Goal: Information Seeking & Learning: Learn about a topic

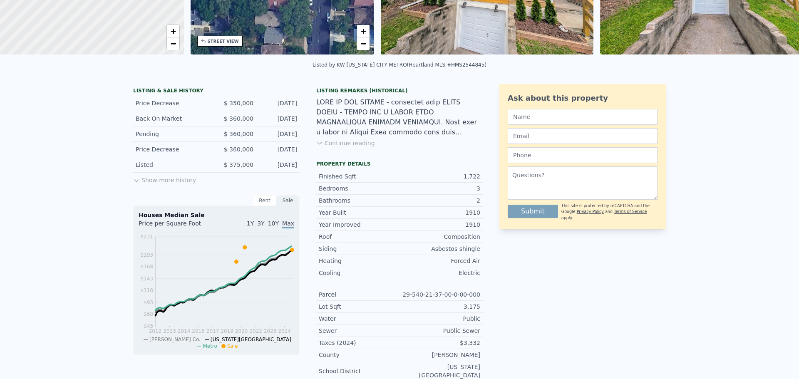
scroll to position [3, 0]
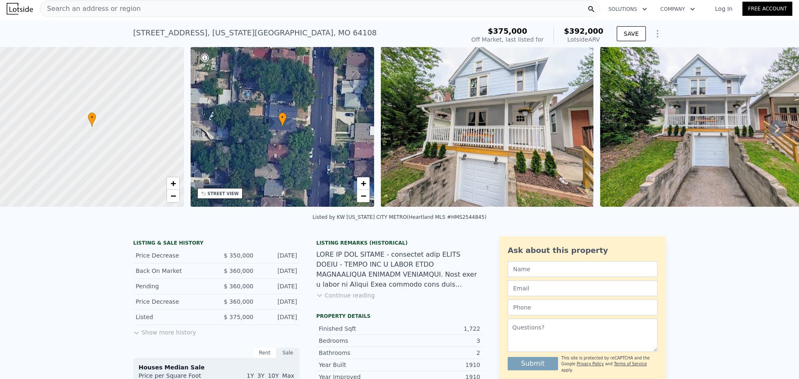
click at [520, 145] on img at bounding box center [487, 127] width 213 height 160
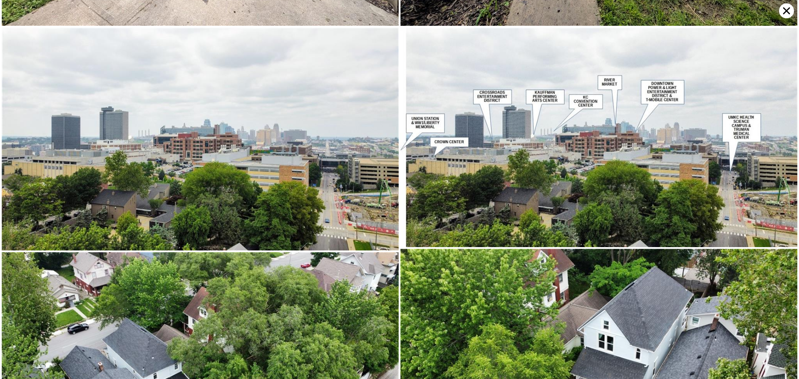
scroll to position [5959, 0]
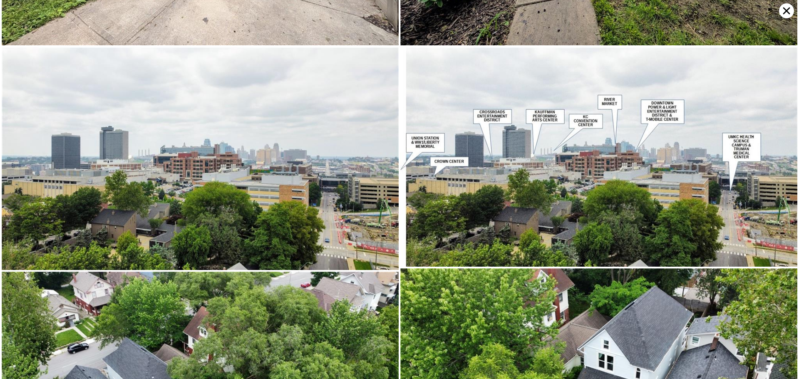
click at [787, 10] on icon at bounding box center [786, 10] width 7 height 7
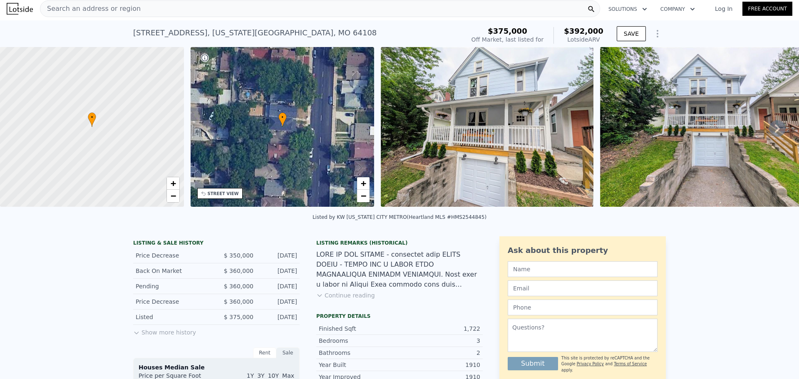
scroll to position [0, 0]
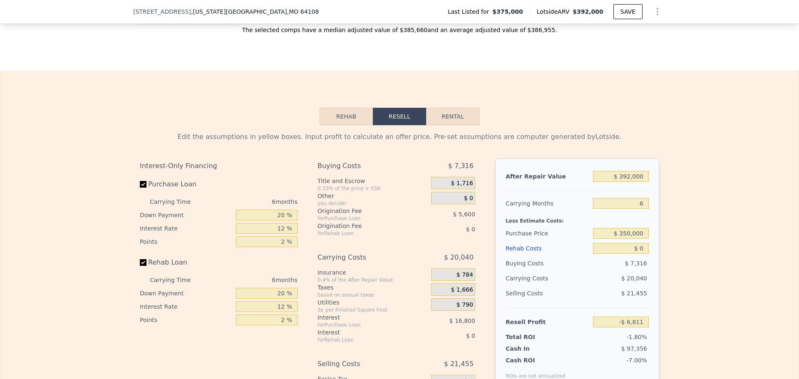
scroll to position [1079, 0]
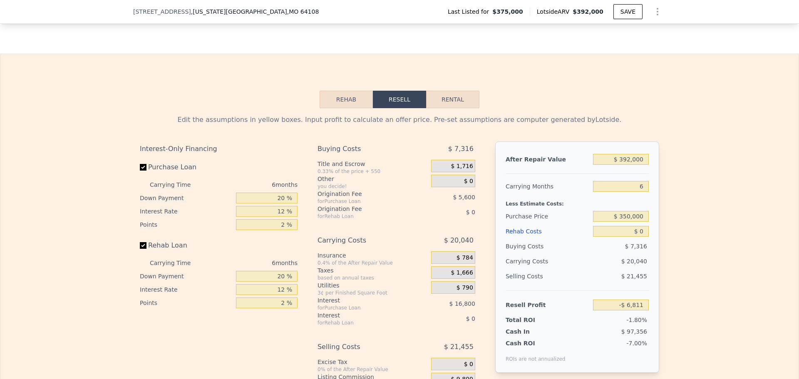
click at [454, 108] on button "Rental" at bounding box center [452, 99] width 53 height 17
select select "30"
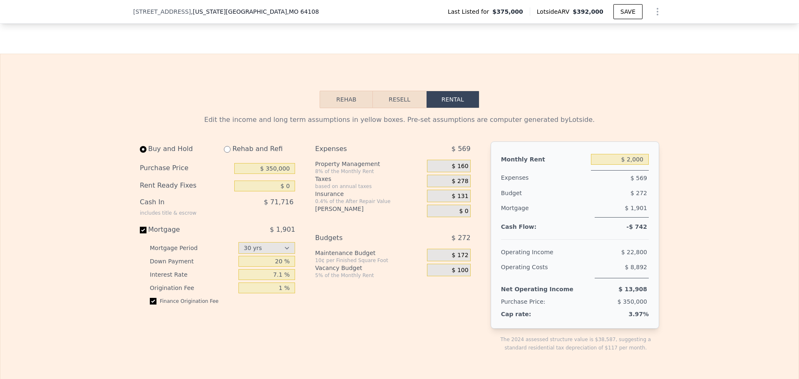
click at [356, 96] on button "Rehab" at bounding box center [346, 99] width 53 height 17
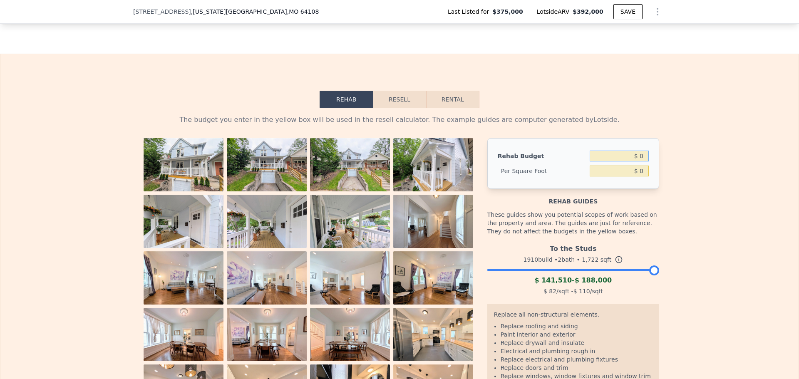
drag, startPoint x: 634, startPoint y: 159, endPoint x: 645, endPoint y: 159, distance: 11.2
click at [645, 159] on input "$ 0" at bounding box center [619, 156] width 59 height 11
type input "$ 0"
type input "$ 40,000"
type input "$ 23.23"
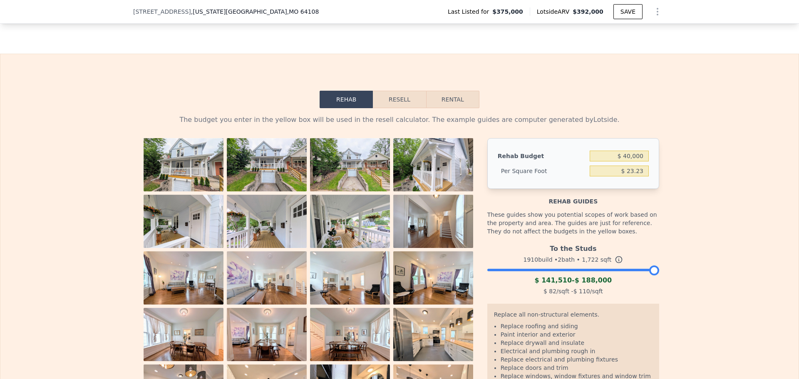
click at [674, 164] on div "The budget you enter in the yellow box will be used in the resell calculator. T…" at bounding box center [399, 274] width 798 height 332
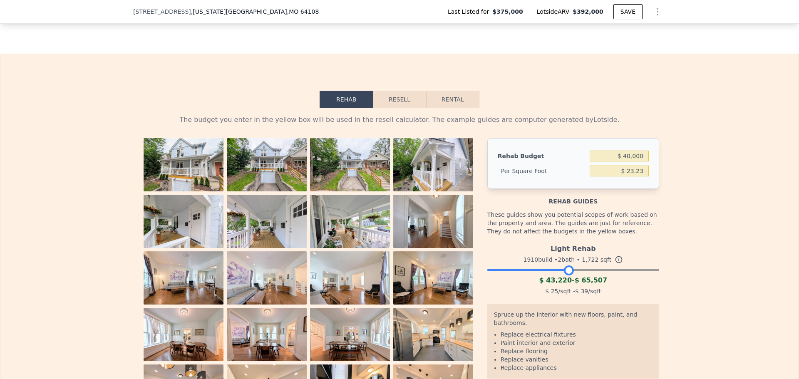
drag, startPoint x: 651, startPoint y: 277, endPoint x: 567, endPoint y: 273, distance: 84.6
click at [567, 273] on div at bounding box center [569, 270] width 10 height 10
click at [702, 263] on div "The budget you enter in the yellow box will be used in the resell calculator. T…" at bounding box center [399, 263] width 798 height 310
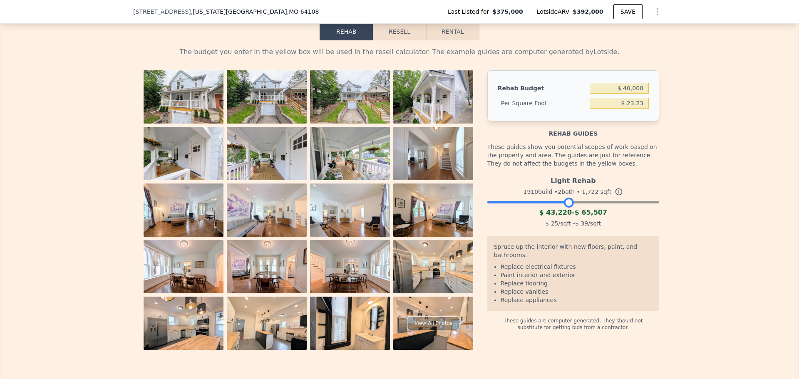
scroll to position [1162, 0]
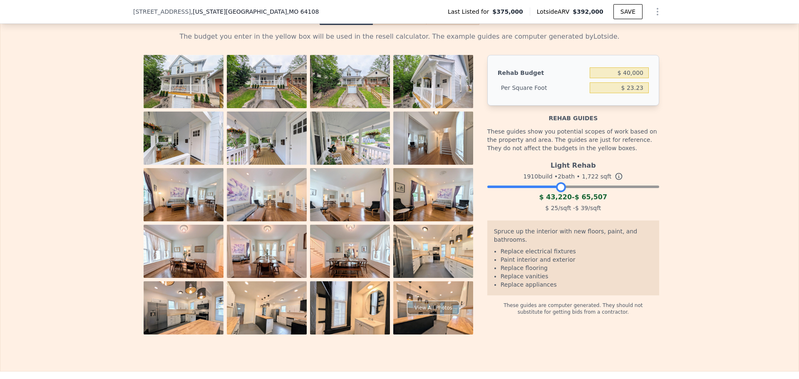
drag, startPoint x: 569, startPoint y: 192, endPoint x: 561, endPoint y: 196, distance: 8.2
click at [561, 196] on div "Light Rehab 1910 build • 2 bath • 1,722 sqft $ 43,220 - $ 65,507 $ 25 /sqft - $…" at bounding box center [573, 185] width 172 height 57
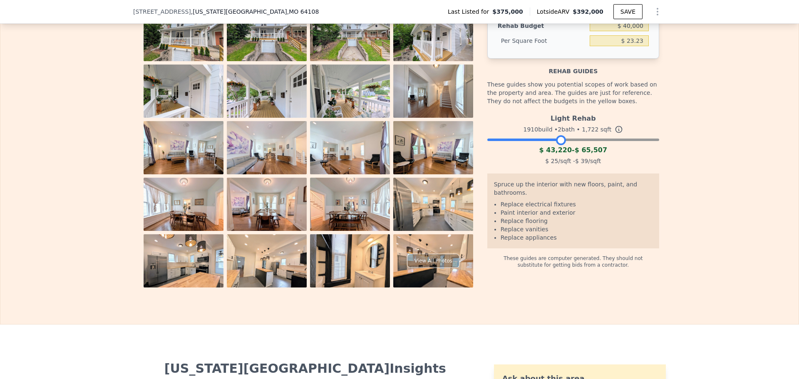
scroll to position [1079, 0]
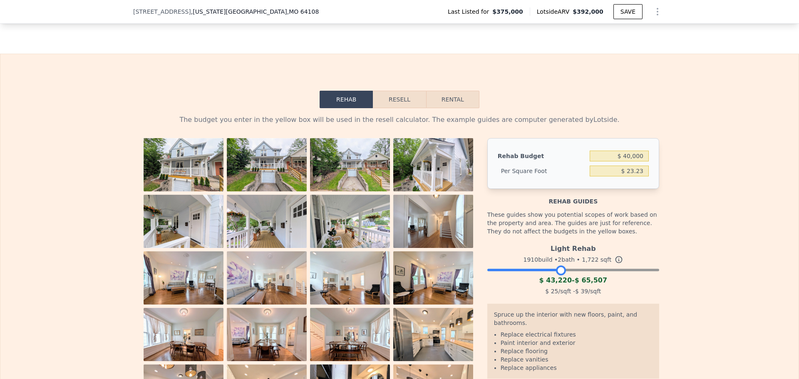
click at [438, 104] on button "Rental" at bounding box center [452, 99] width 53 height 17
select select "30"
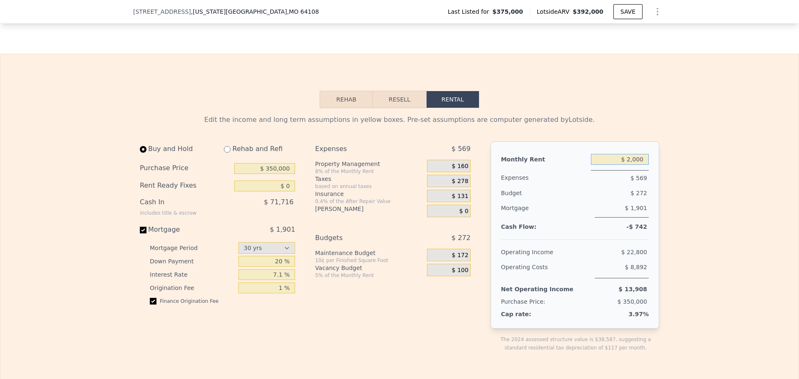
drag, startPoint x: 631, startPoint y: 161, endPoint x: 652, endPoint y: 163, distance: 20.9
click at [652, 163] on div "Monthly Rent $ 2,000 Expenses $ 569 Budget $ 272 Mortgage $ 1,901 Cash Flow: -$…" at bounding box center [575, 234] width 169 height 187
click at [652, 163] on div "Monthly Rent $ 2,100 Expenses $ 569 Budget $ 272 Mortgage $ 1,901 Cash Flow: -$…" at bounding box center [575, 234] width 169 height 187
drag, startPoint x: 625, startPoint y: 163, endPoint x: 683, endPoint y: 165, distance: 58.3
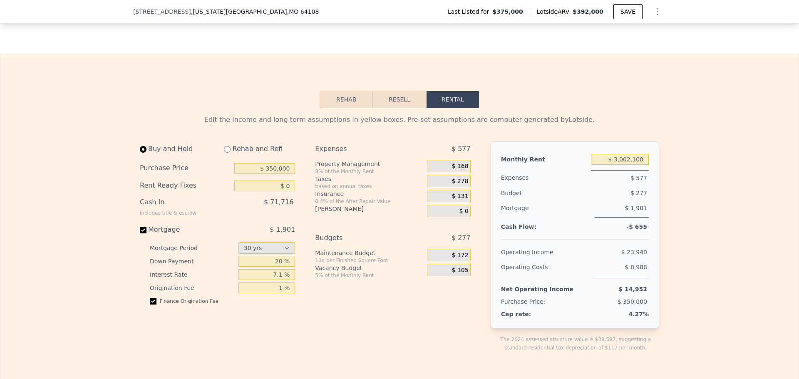
drag, startPoint x: 635, startPoint y: 164, endPoint x: 683, endPoint y: 162, distance: 48.3
type input "$ 2,300"
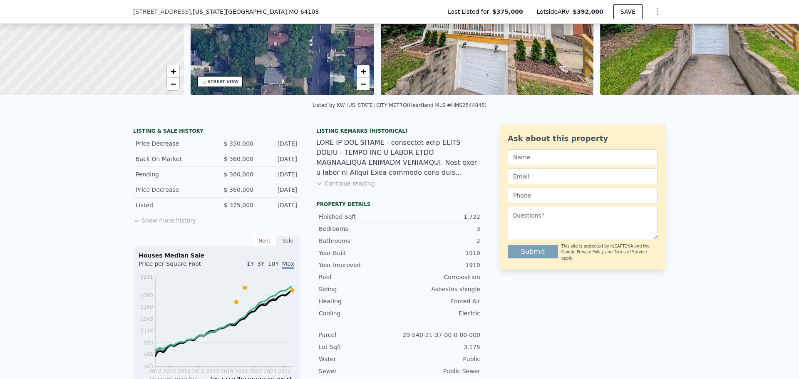
scroll to position [80, 0]
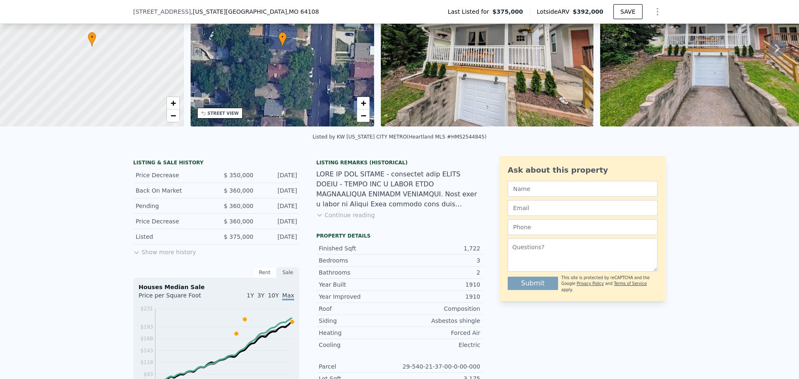
click at [347, 219] on button "Continue reading" at bounding box center [345, 215] width 59 height 8
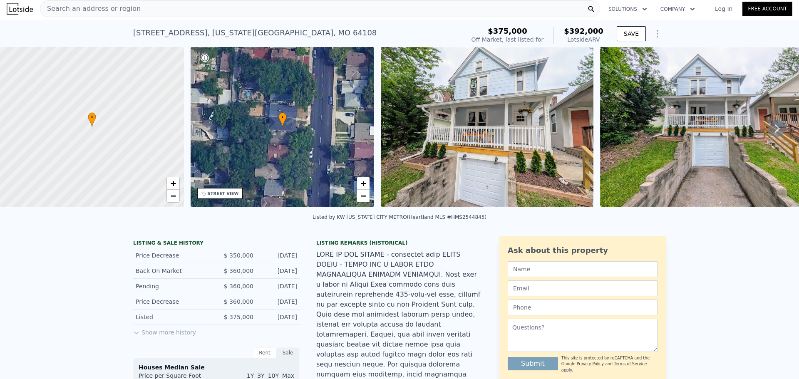
scroll to position [0, 0]
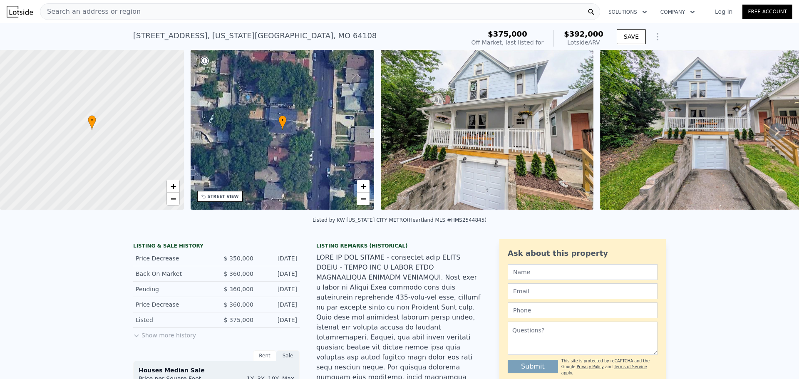
click at [649, 35] on button "Show Options" at bounding box center [657, 36] width 17 height 17
click at [657, 35] on icon "Show Options" at bounding box center [658, 37] width 10 height 10
click at [657, 36] on icon "Show Options" at bounding box center [658, 37] width 10 height 10
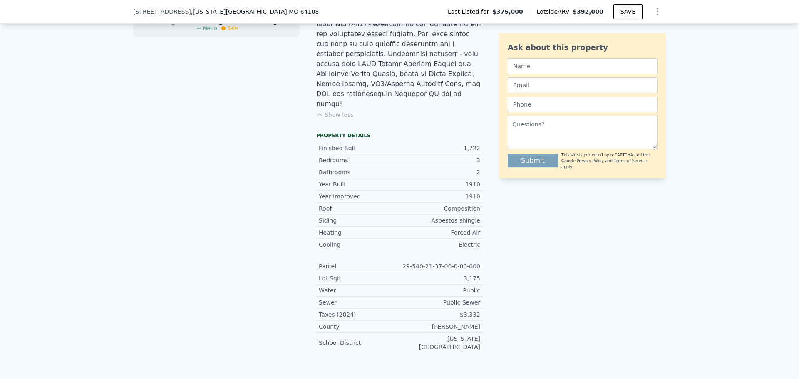
scroll to position [496, 0]
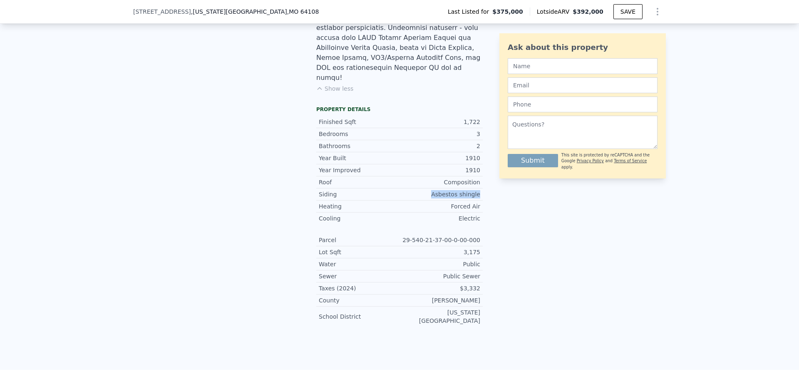
drag, startPoint x: 477, startPoint y: 129, endPoint x: 434, endPoint y: 128, distance: 43.3
click at [434, 190] on div "Asbestos shingle" at bounding box center [439, 194] width 81 height 8
click at [427, 202] on div "Forced Air" at bounding box center [439, 206] width 81 height 8
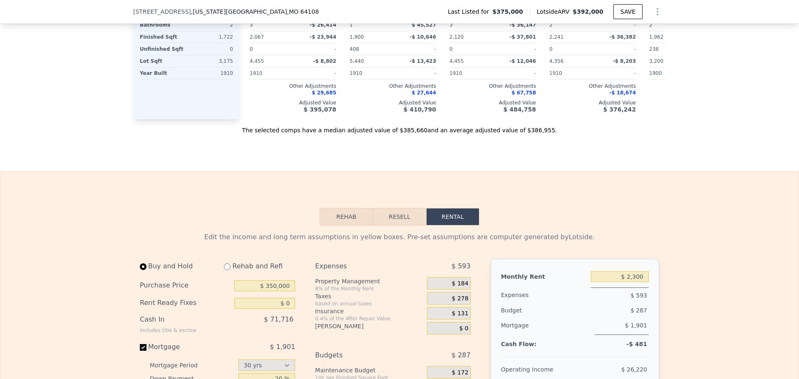
scroll to position [1245, 0]
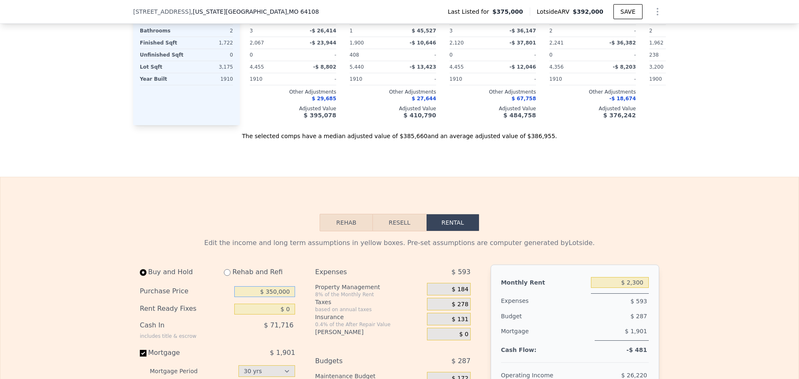
drag, startPoint x: 259, startPoint y: 221, endPoint x: 307, endPoint y: 227, distance: 48.6
click at [307, 265] on div "Buy and Hold Rehab and Refi Purchase Price $ 350,000 Rent Ready Fixes $ 0 Cash …" at bounding box center [308, 377] width 337 height 224
type input "$ 335,000"
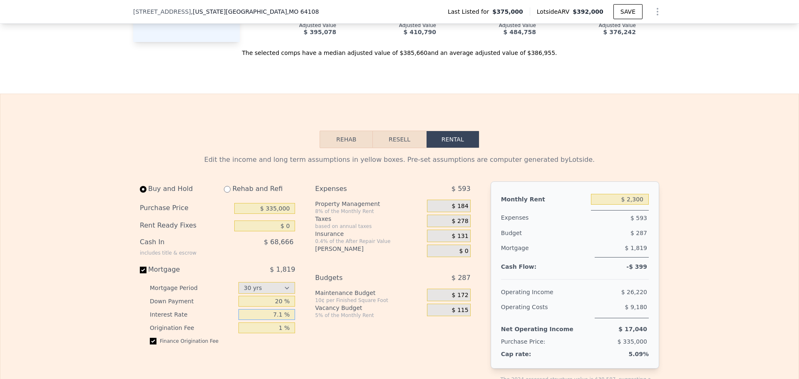
drag, startPoint x: 271, startPoint y: 248, endPoint x: 293, endPoint y: 246, distance: 21.8
click at [293, 246] on div "Buy and Hold Rehab and Refi Purchase Price $ 335,000 Rent Ready Fixes $ 0 Cash …" at bounding box center [221, 293] width 162 height 224
type input "6.5 %"
click at [293, 245] on div "Buy and Hold Rehab and Refi Purchase Price $ 335,000 Rent Ready Fixes $ 0 Cash …" at bounding box center [221, 293] width 162 height 224
click at [320, 291] on div "Expenses $ 593 Property Management 8% of the Monthly Rent $ 184 Taxes based on …" at bounding box center [396, 293] width 162 height 224
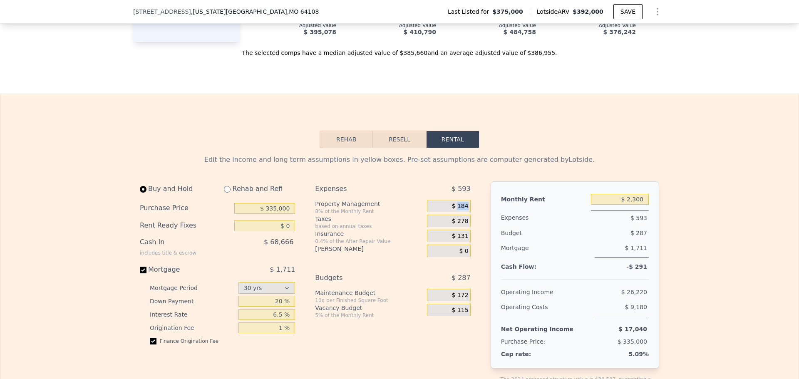
drag, startPoint x: 457, startPoint y: 138, endPoint x: 476, endPoint y: 139, distance: 19.2
click at [476, 181] on div "Buy and Hold Rehab and Refi Purchase Price $ 335,000 Rent Ready Fixes $ 0 Cash …" at bounding box center [399, 293] width 519 height 224
click at [457, 203] on span "$ 184" at bounding box center [460, 206] width 17 height 7
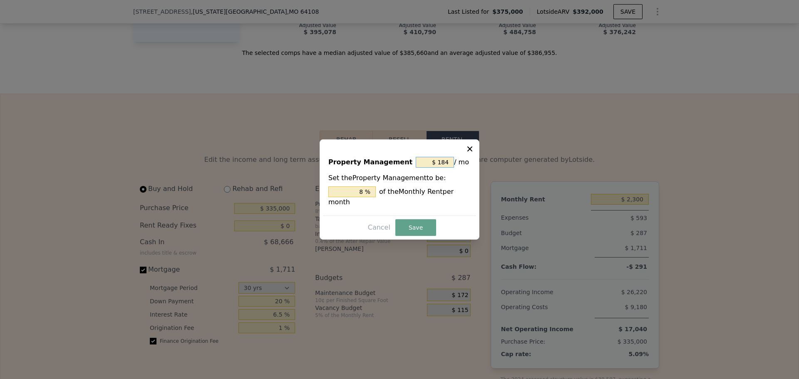
drag, startPoint x: 439, startPoint y: 166, endPoint x: 463, endPoint y: 169, distance: 23.9
click at [464, 167] on div "$ 184 / mo" at bounding box center [443, 162] width 55 height 15
type input "$ 0"
type input "0 %"
type input "$ 0"
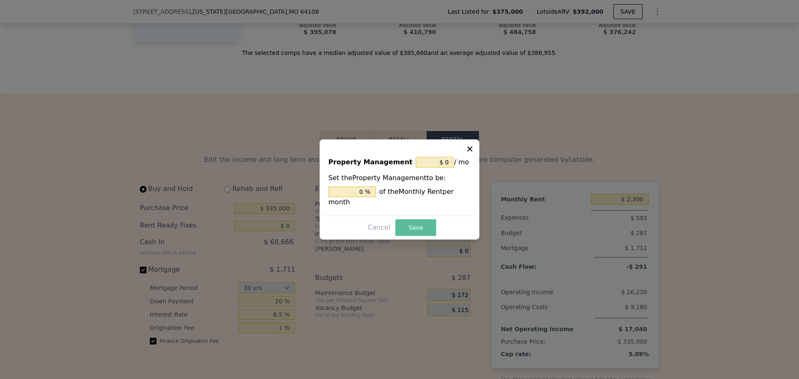
click at [417, 223] on button "Save" at bounding box center [415, 227] width 41 height 17
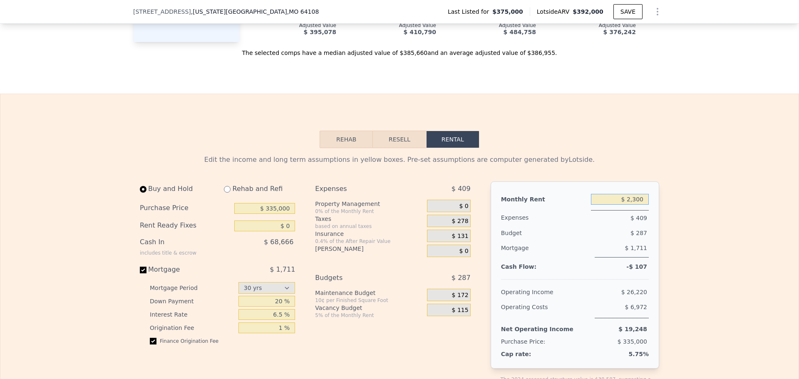
drag, startPoint x: 627, startPoint y: 131, endPoint x: 679, endPoint y: 132, distance: 52.0
drag, startPoint x: 626, startPoint y: 132, endPoint x: 668, endPoint y: 131, distance: 42.0
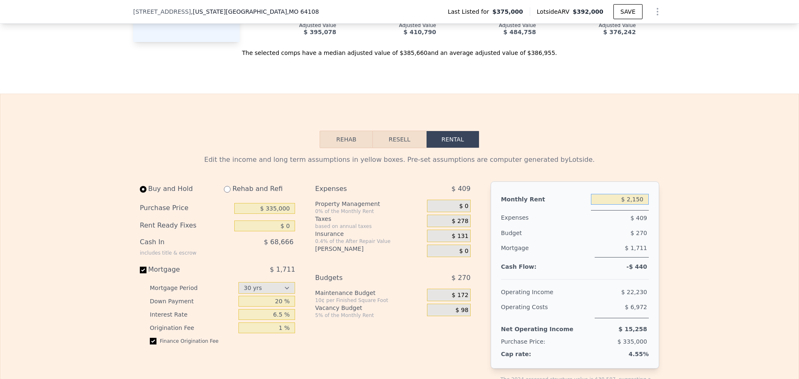
type input "$ 2,150"
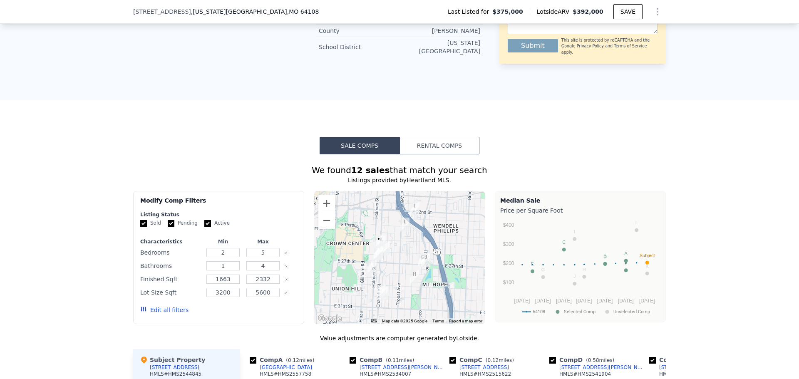
scroll to position [746, 0]
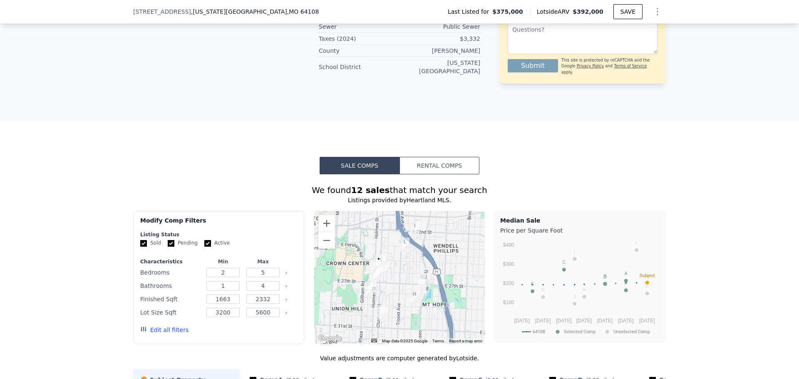
click at [409, 157] on button "Rental Comps" at bounding box center [439, 165] width 80 height 17
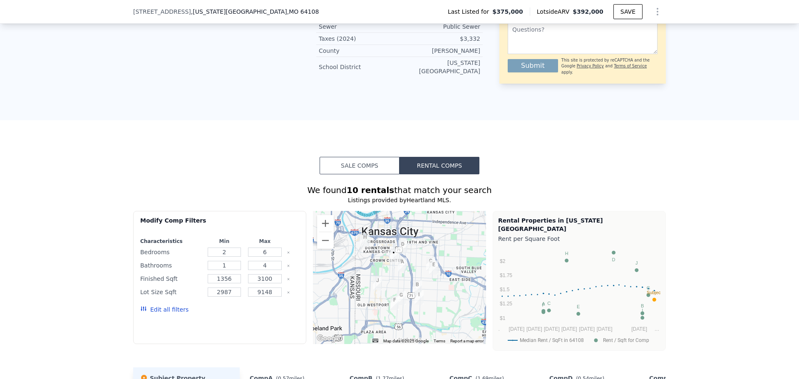
click at [382, 157] on button "Sale Comps" at bounding box center [360, 165] width 80 height 17
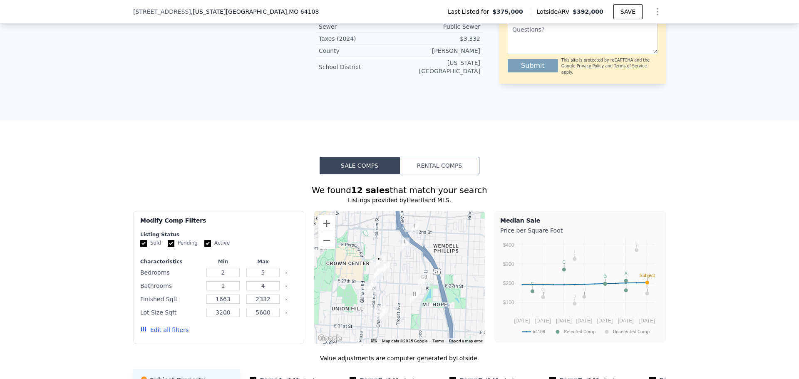
click at [408, 157] on button "Rental Comps" at bounding box center [439, 165] width 80 height 17
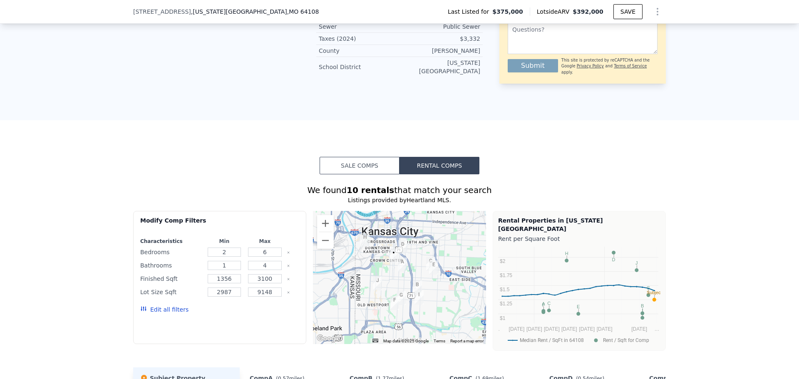
click at [399, 258] on img "1312 E 29th St" at bounding box center [402, 265] width 9 height 14
click at [374, 276] on img "3538 Wyandotte St" at bounding box center [377, 283] width 9 height 14
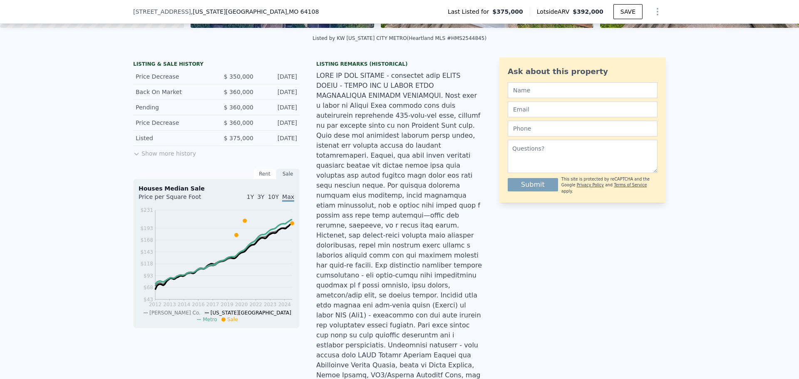
scroll to position [164, 0]
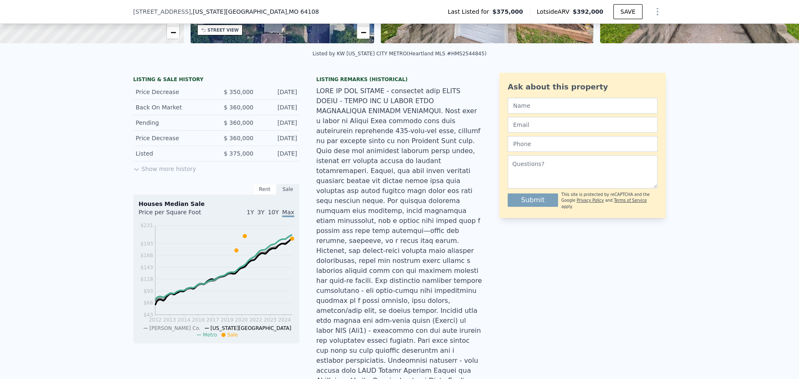
click at [264, 195] on div "Rent" at bounding box center [264, 189] width 23 height 11
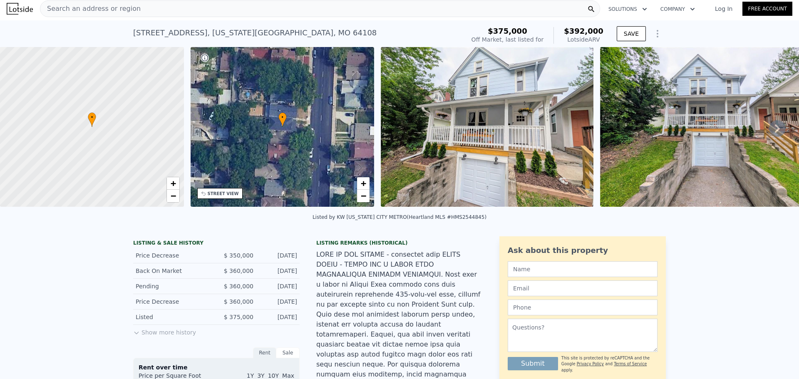
scroll to position [0, 0]
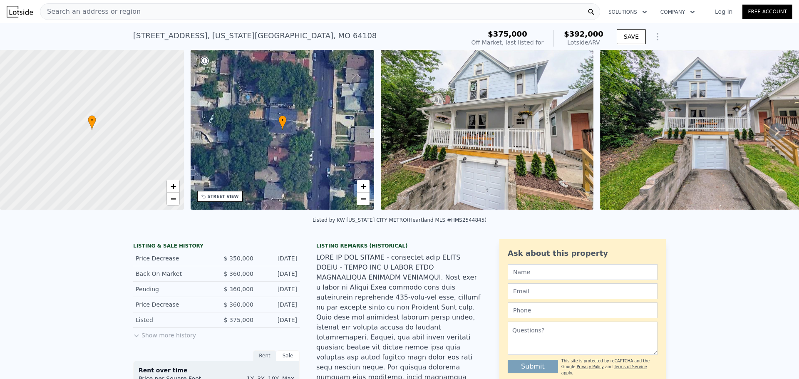
click at [656, 37] on icon "Show Options" at bounding box center [658, 37] width 10 height 10
click at [677, 36] on div "[STREET_ADDRESS][US_STATE] Sold [DATE] for $350k (~ARV $392k ) $375,000 Off Mar…" at bounding box center [399, 36] width 799 height 27
